Goal: Information Seeking & Learning: Learn about a topic

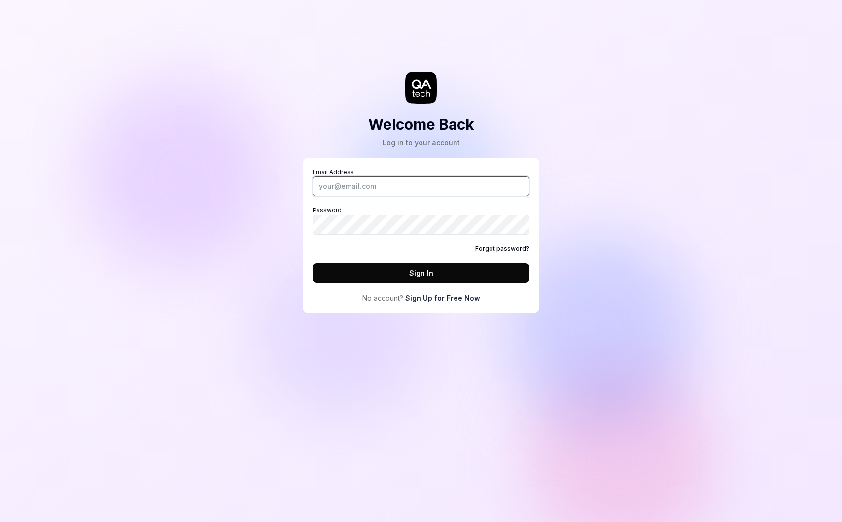
type input "[EMAIL_ADDRESS][DOMAIN_NAME]"
click at [415, 274] on button "Sign In" at bounding box center [421, 273] width 217 height 20
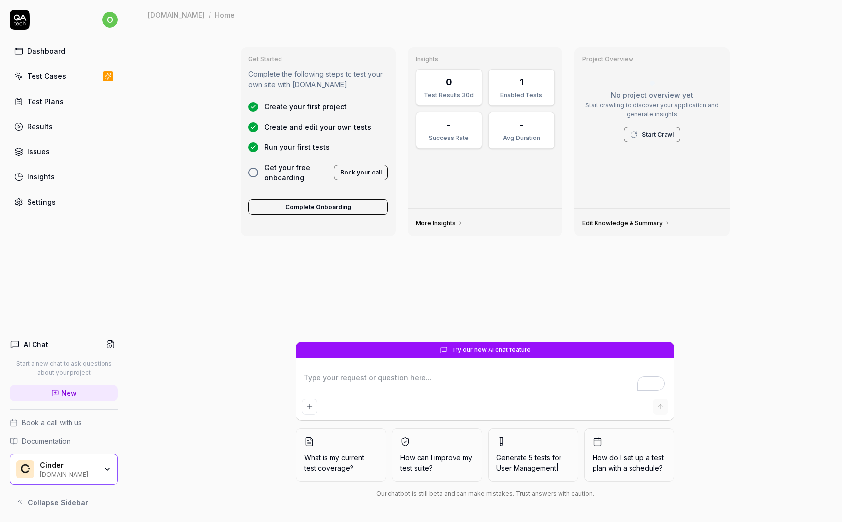
click at [43, 51] on div "Dashboard" at bounding box center [46, 51] width 38 height 10
click at [43, 49] on div "Dashboard" at bounding box center [46, 51] width 38 height 10
click at [451, 140] on div "Success Rate" at bounding box center [449, 138] width 54 height 9
click at [447, 221] on link "More Insights" at bounding box center [440, 223] width 48 height 8
type textarea "*"
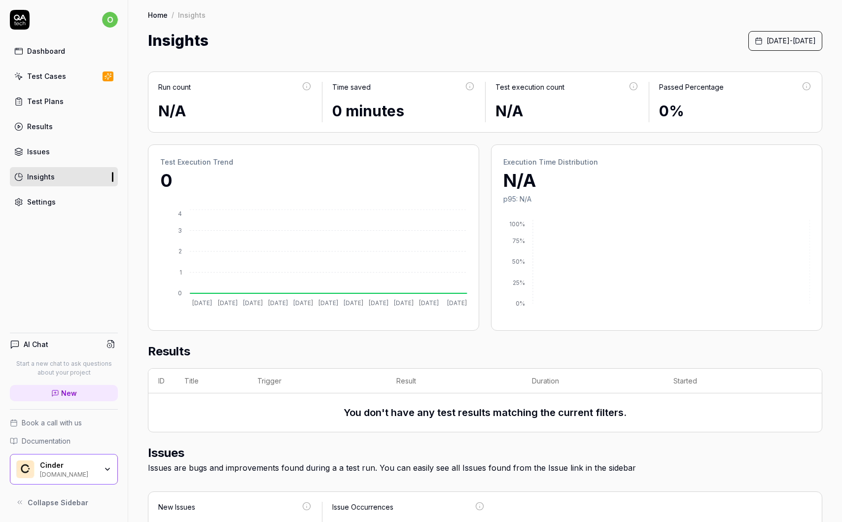
click at [767, 38] on span "[DATE] - [DATE]" at bounding box center [791, 41] width 49 height 10
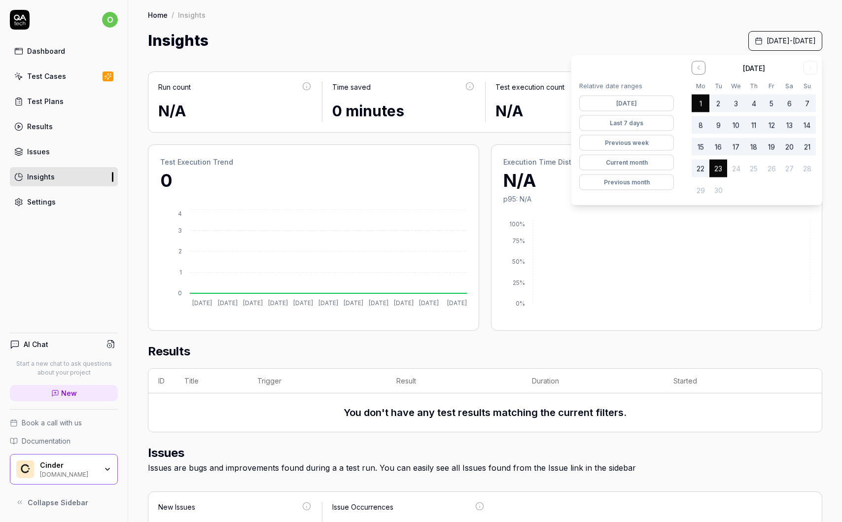
click at [693, 64] on button "Go to the Previous Month" at bounding box center [699, 68] width 14 height 14
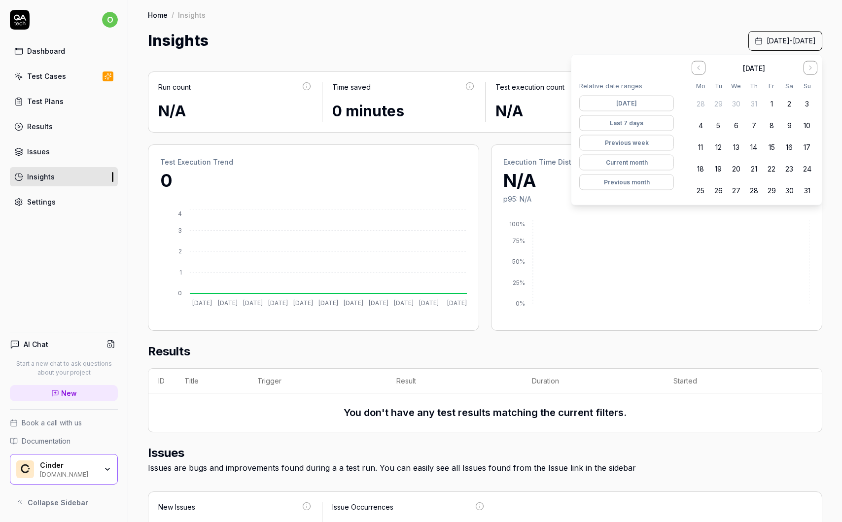
click at [693, 64] on button "Go to the Previous Month" at bounding box center [699, 68] width 14 height 14
click at [721, 104] on button "1" at bounding box center [719, 104] width 18 height 18
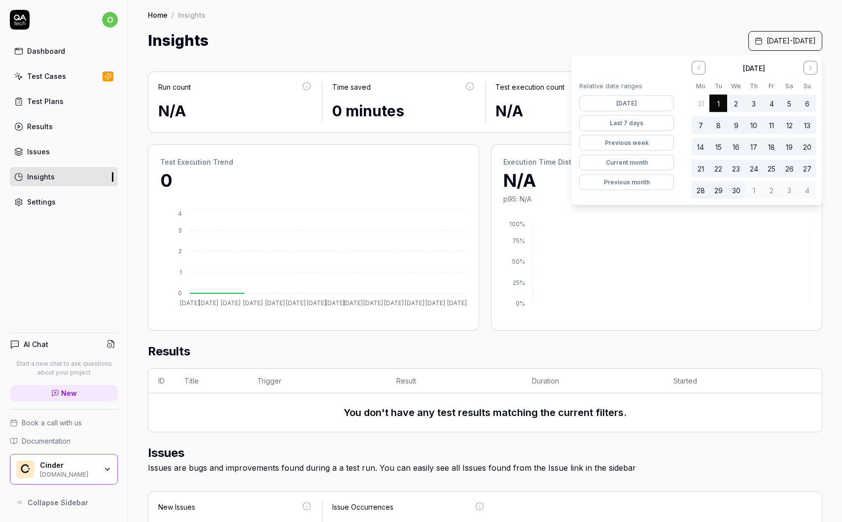
click at [806, 70] on button "Go to the Next Month" at bounding box center [811, 68] width 14 height 14
click at [750, 187] on button "31" at bounding box center [754, 190] width 18 height 18
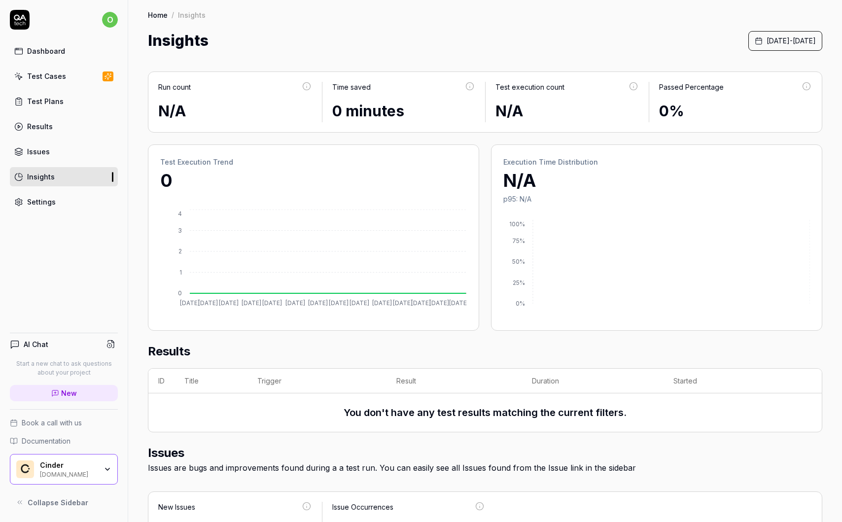
click at [636, 31] on div "Insights [DATE] - [DATE]" at bounding box center [485, 41] width 675 height 22
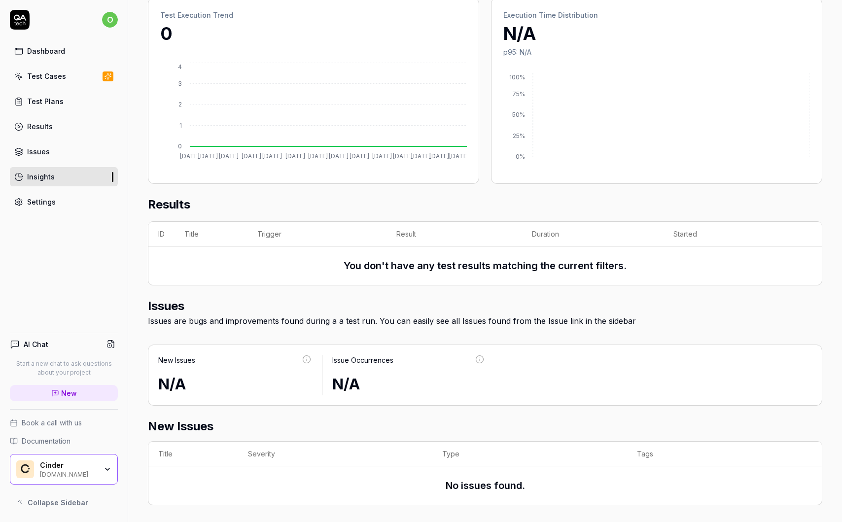
click at [62, 149] on link "Issues" at bounding box center [64, 151] width 108 height 19
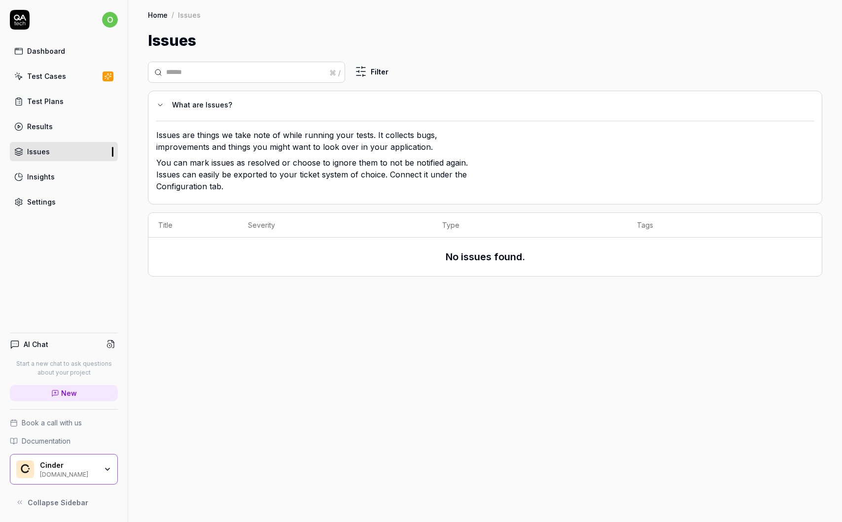
click at [47, 124] on div "Results" at bounding box center [40, 126] width 26 height 10
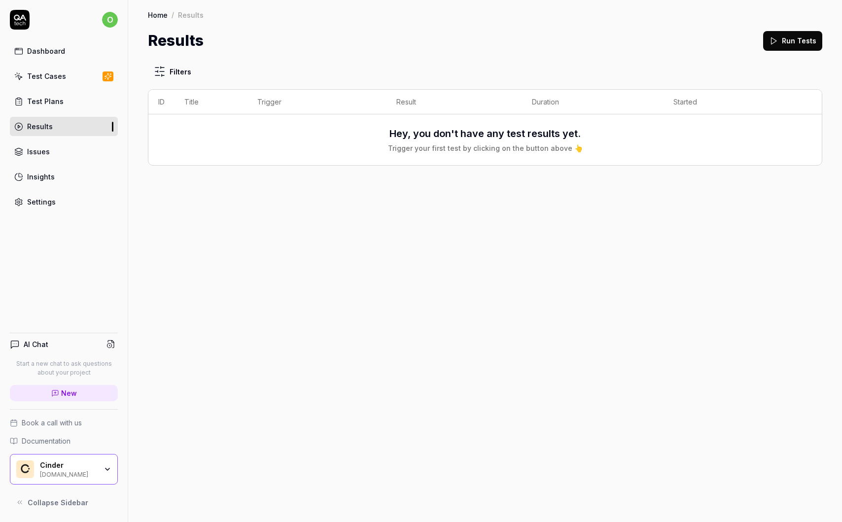
click at [44, 94] on link "Test Plans" at bounding box center [64, 101] width 108 height 19
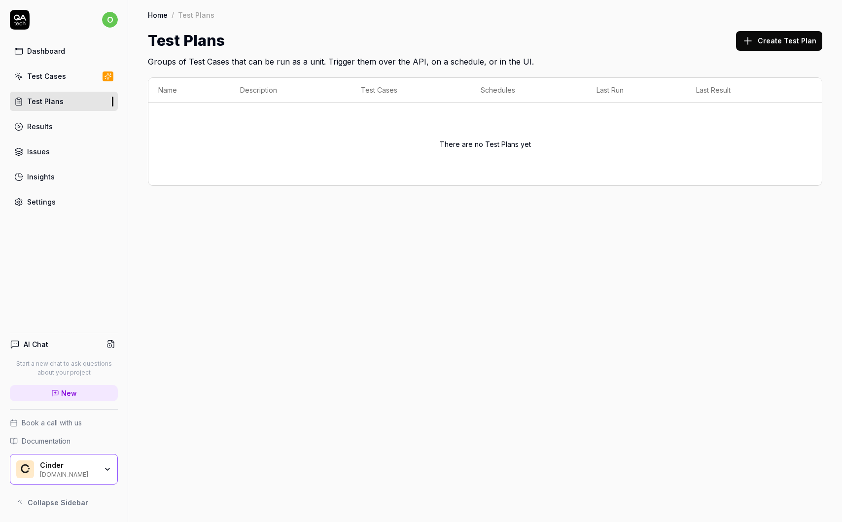
click at [95, 463] on div "Cinder" at bounding box center [68, 465] width 57 height 9
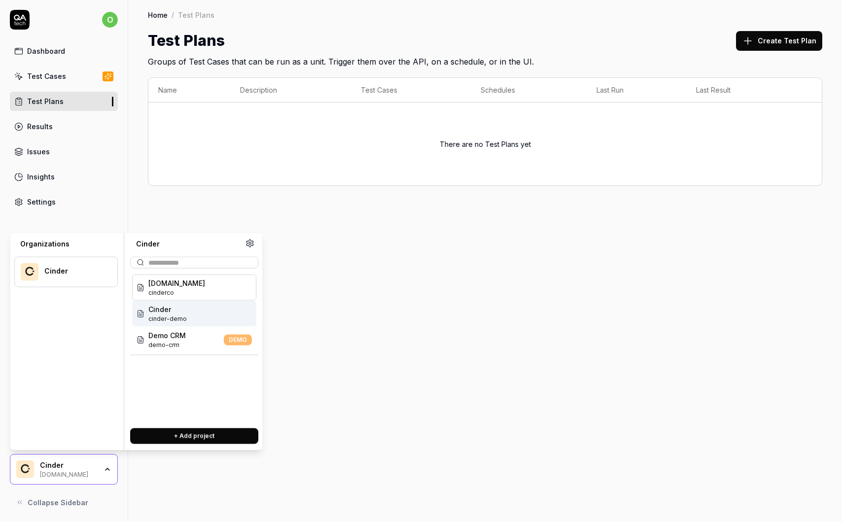
click at [196, 307] on div "Cinder cinder-demo" at bounding box center [194, 314] width 124 height 26
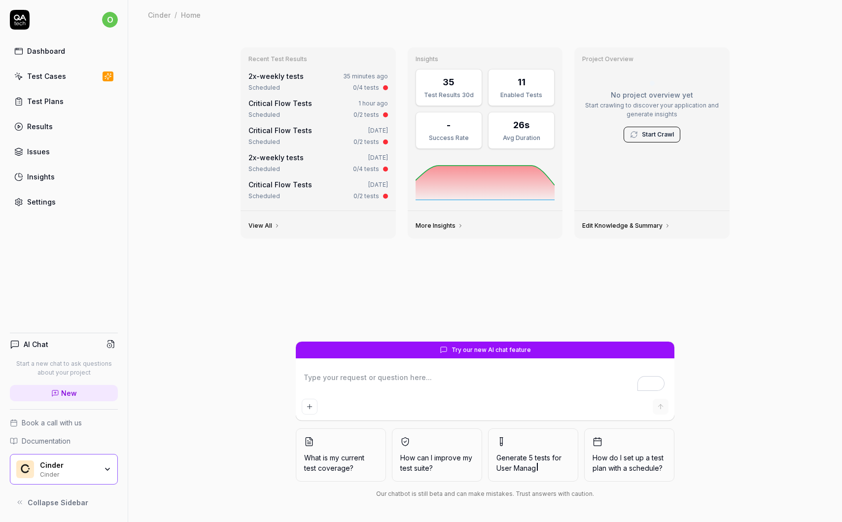
click at [54, 53] on div "Dashboard" at bounding box center [46, 51] width 38 height 10
click at [442, 229] on link "More Insights" at bounding box center [440, 226] width 48 height 8
type textarea "*"
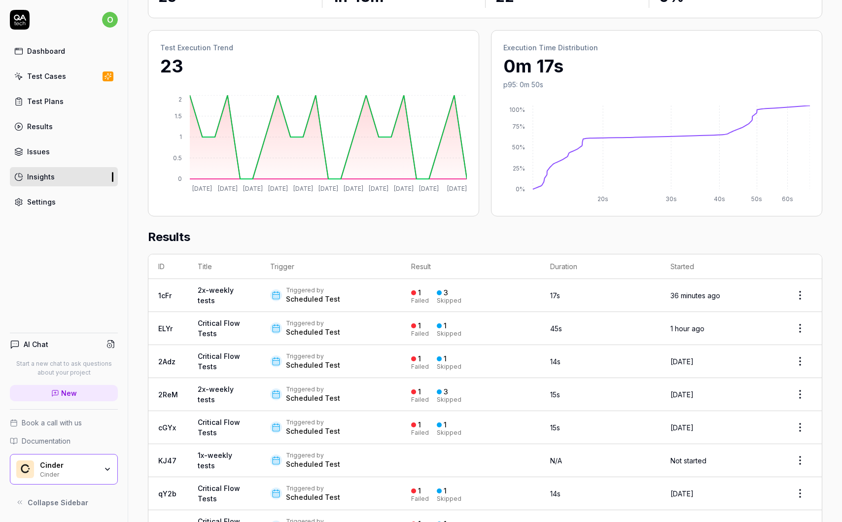
scroll to position [105, 0]
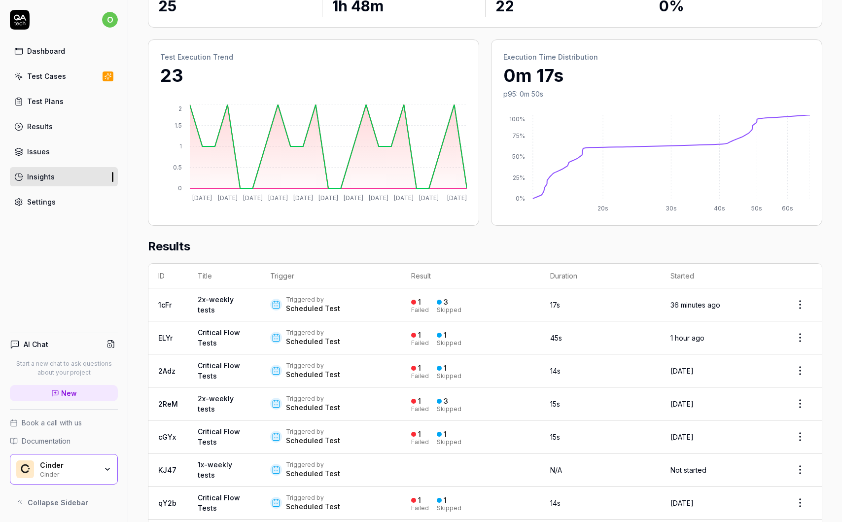
click at [332, 296] on div "Triggered by" at bounding box center [313, 300] width 54 height 8
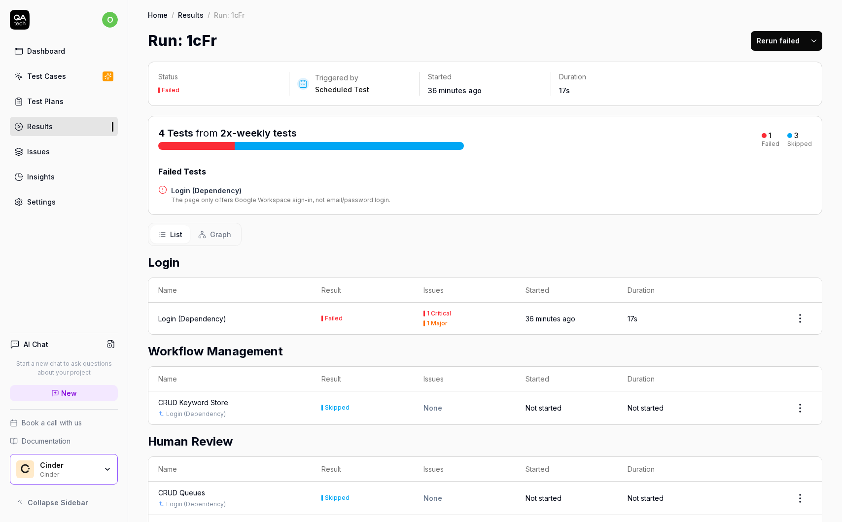
scroll to position [71, 0]
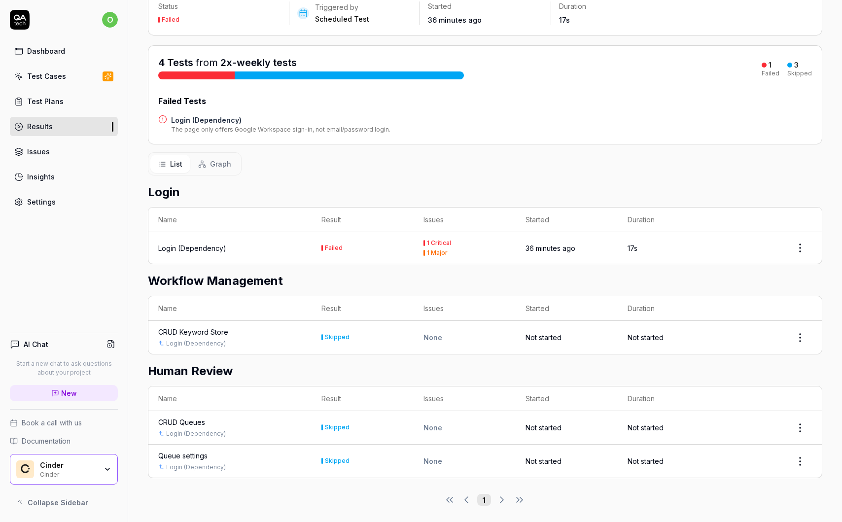
click at [375, 463] on td "Skipped" at bounding box center [363, 461] width 102 height 33
